Goal: Task Accomplishment & Management: Manage account settings

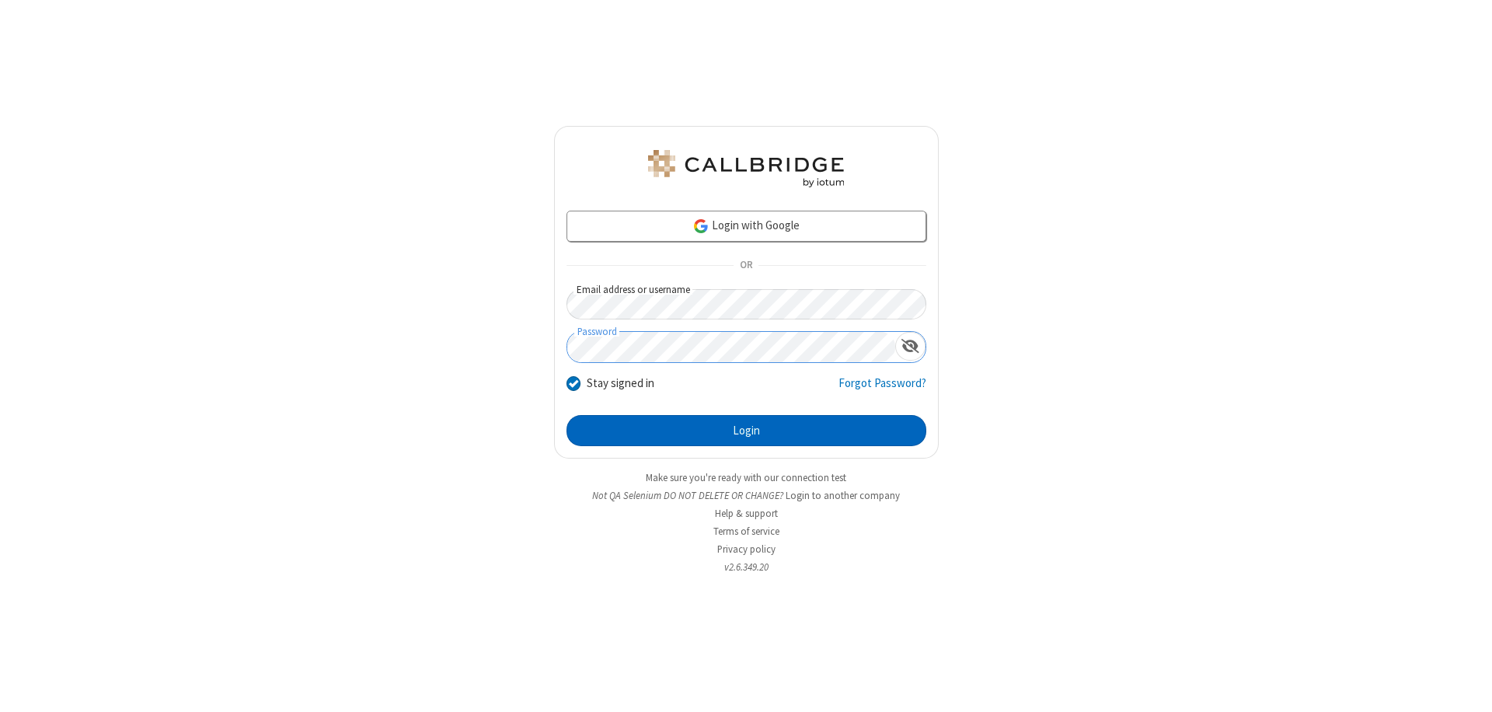
click at [746, 431] on button "Login" at bounding box center [747, 430] width 360 height 31
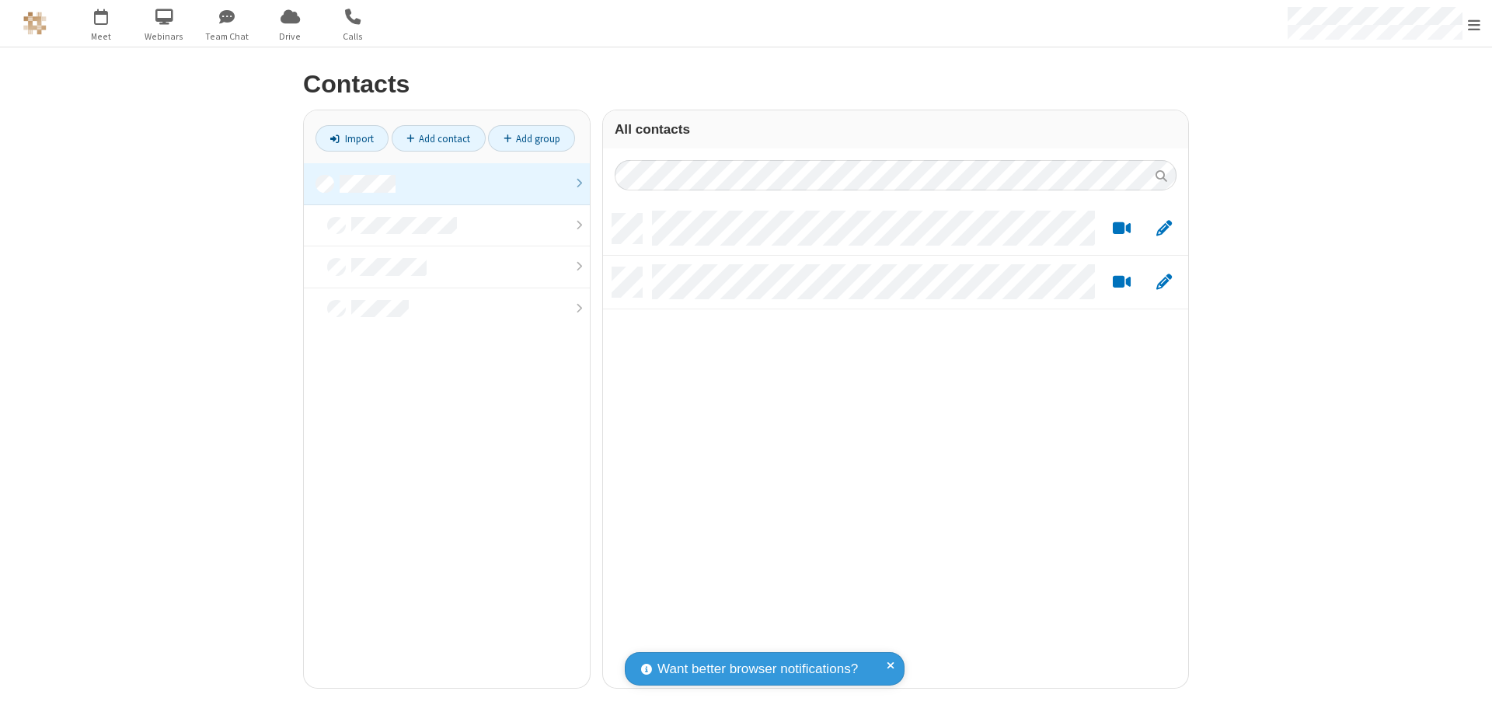
scroll to position [474, 574]
click at [447, 183] on link at bounding box center [447, 184] width 286 height 42
click at [438, 138] on link "Add contact" at bounding box center [439, 138] width 94 height 26
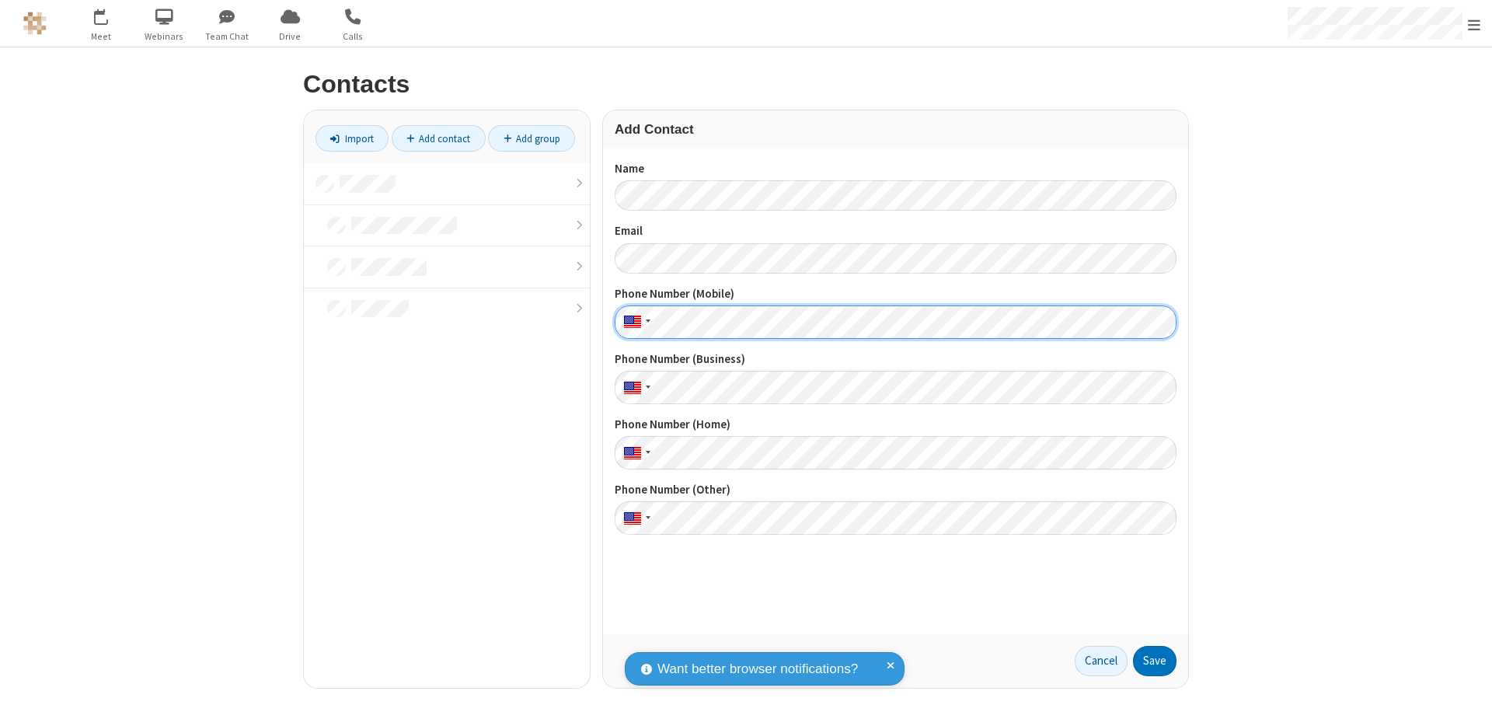
click at [1155, 661] on button "Save" at bounding box center [1155, 661] width 44 height 31
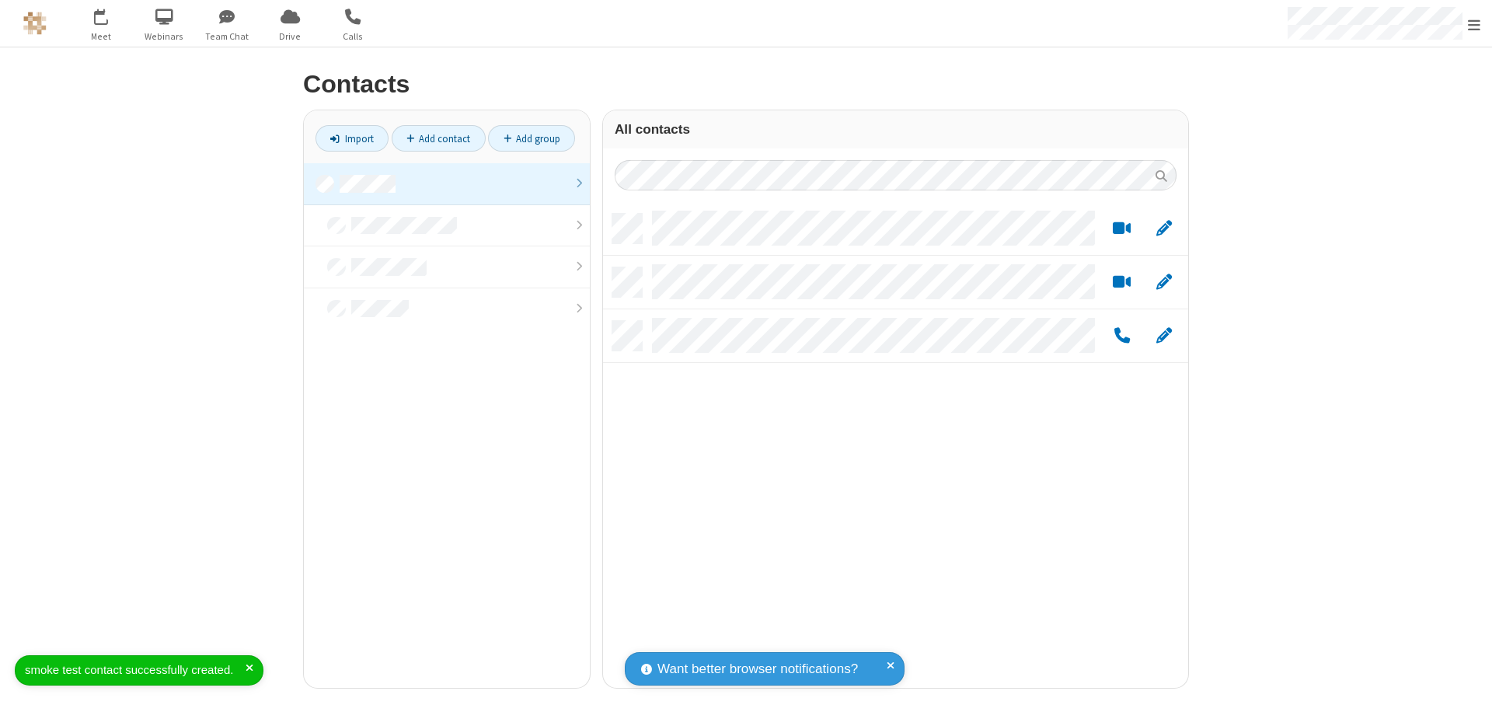
scroll to position [474, 574]
click at [438, 138] on link "Add contact" at bounding box center [439, 138] width 94 height 26
